Goal: Task Accomplishment & Management: Use online tool/utility

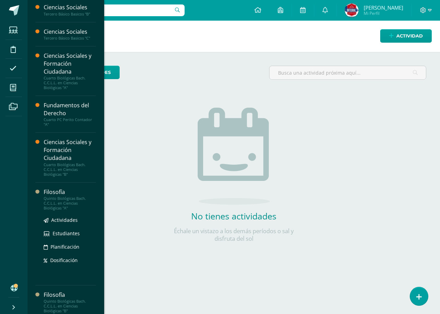
scroll to position [102, 0]
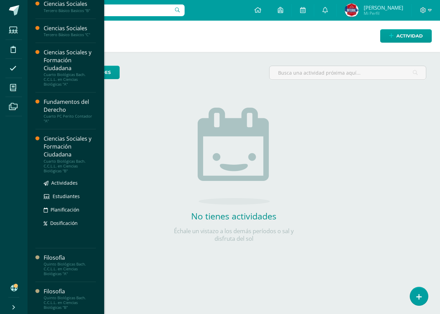
click at [58, 149] on div "Ciencias Sociales y Formación Ciudadana" at bounding box center [70, 147] width 52 height 24
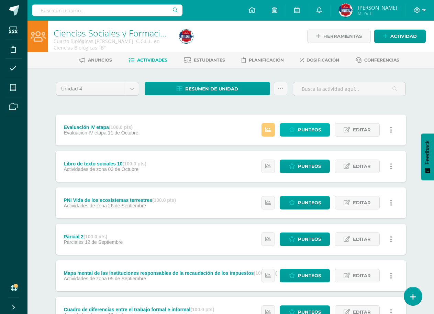
click at [299, 128] on span "Punteos" at bounding box center [309, 129] width 23 height 13
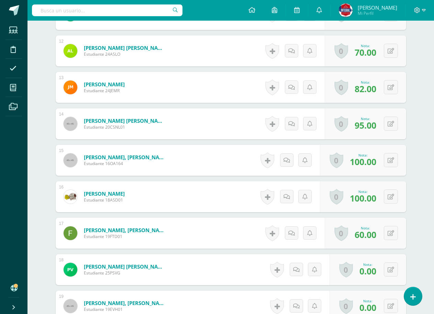
scroll to position [733, 0]
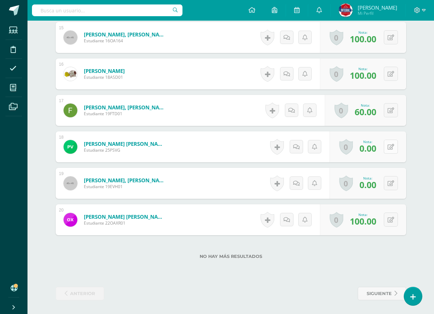
click at [390, 148] on button at bounding box center [391, 146] width 14 height 14
type input "90"
click at [379, 148] on icon at bounding box center [377, 149] width 6 height 6
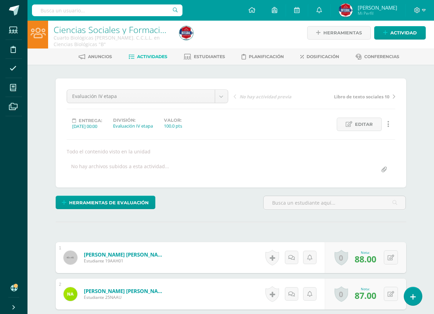
scroll to position [0, 0]
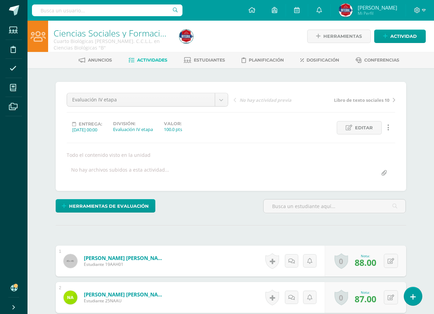
click at [153, 61] on span "Actividades" at bounding box center [152, 59] width 30 height 5
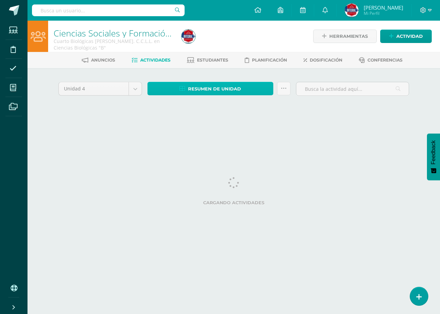
click at [224, 90] on span "Resumen de unidad" at bounding box center [214, 88] width 53 height 13
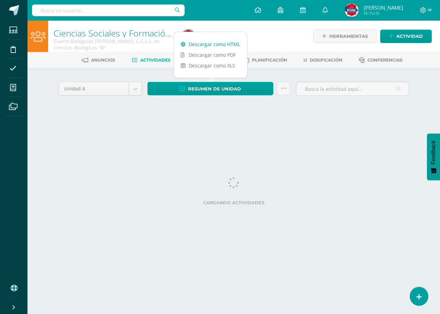
click at [226, 44] on link "Descargar como HTML" at bounding box center [210, 44] width 73 height 11
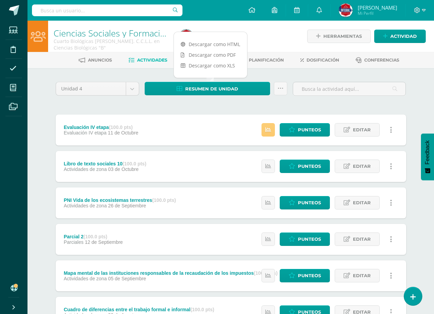
click at [245, 23] on div at bounding box center [240, 36] width 128 height 31
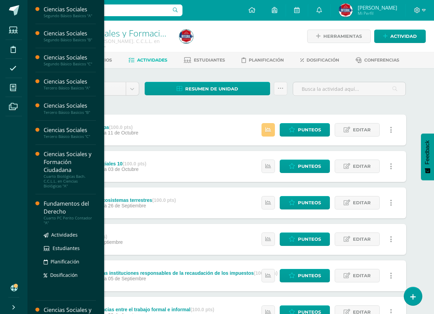
click at [66, 213] on div "Fundamentos del Derecho" at bounding box center [70, 208] width 52 height 16
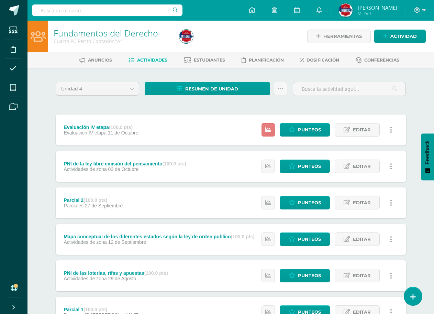
click at [266, 133] on link at bounding box center [267, 129] width 13 height 13
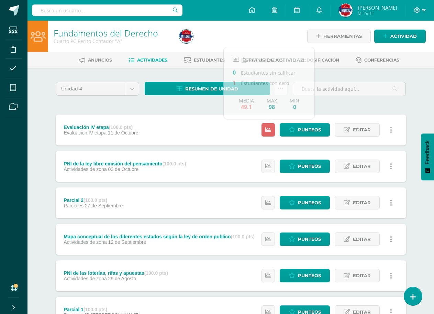
click at [232, 32] on div at bounding box center [240, 36] width 128 height 31
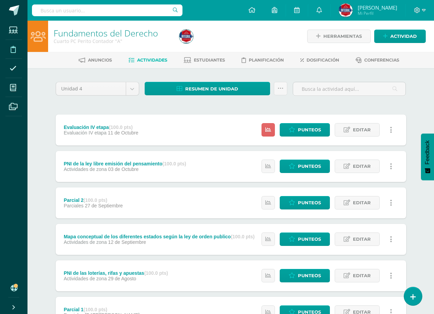
click at [13, 53] on span at bounding box center [12, 48] width 15 height 15
